Goal: Find specific page/section: Find specific page/section

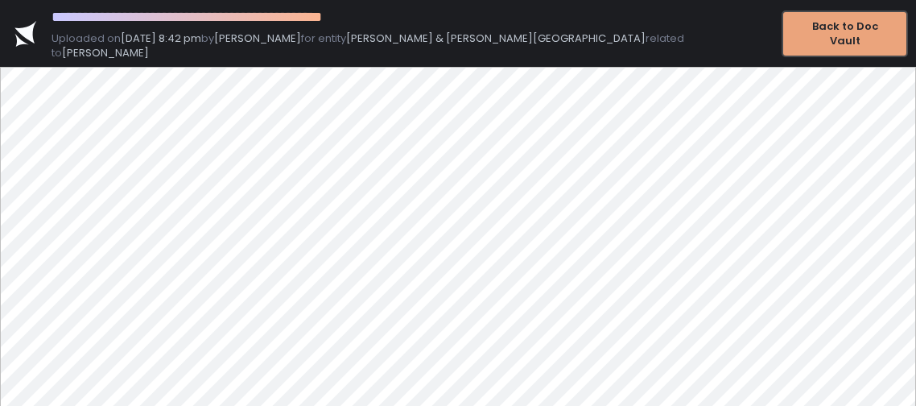
click at [833, 15] on button "Back to Doc Vault" at bounding box center [844, 33] width 123 height 43
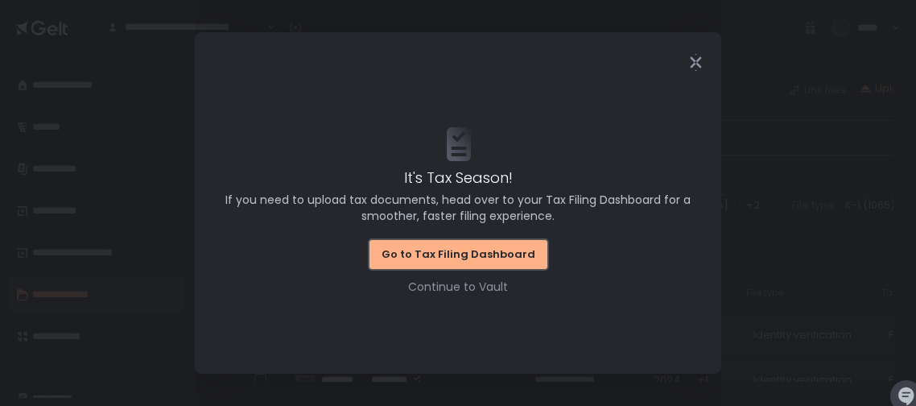
scroll to position [13, 0]
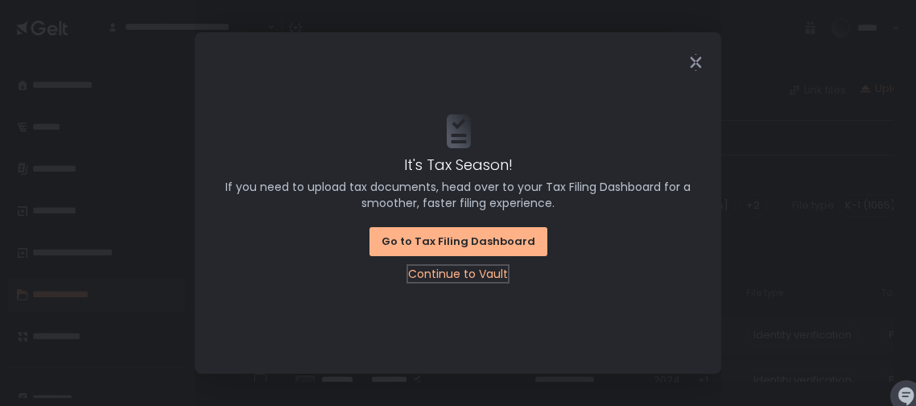
click at [465, 275] on div "Continue to Vault" at bounding box center [458, 274] width 100 height 16
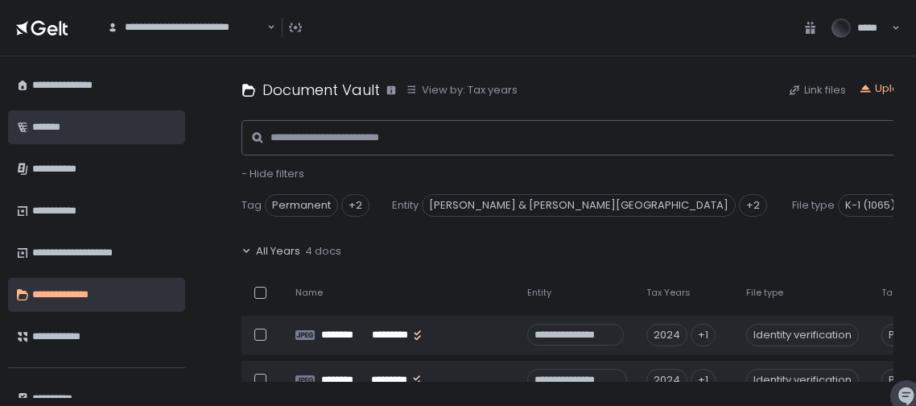
click at [68, 123] on div "*******" at bounding box center [102, 127] width 141 height 27
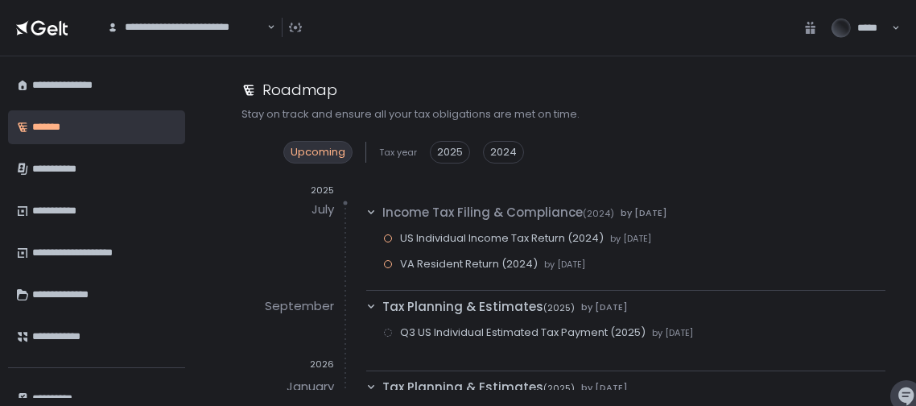
click at [497, 240] on span "US Individual Income Tax Return (2024)" at bounding box center [502, 238] width 204 height 14
click at [894, 213] on div "Roadmap Stay on track and ensure all your tax obligations are met on time. Upco…" at bounding box center [567, 230] width 697 height 349
